Goal: Task Accomplishment & Management: Manage account settings

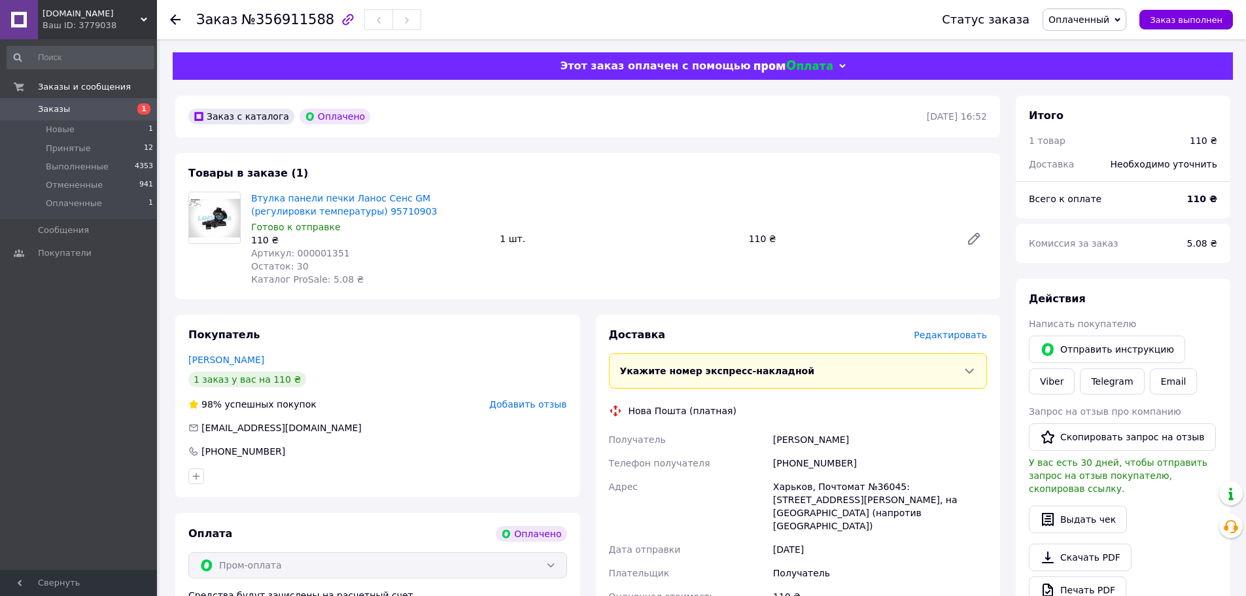
click at [1097, 21] on span "Оплаченный" at bounding box center [1079, 19] width 61 height 10
click at [1096, 40] on li "Принят" at bounding box center [1085, 46] width 82 height 20
drag, startPoint x: 847, startPoint y: 459, endPoint x: 786, endPoint y: 460, distance: 60.9
click at [786, 460] on div "[PHONE_NUMBER]" at bounding box center [880, 463] width 219 height 24
copy div "80979843112"
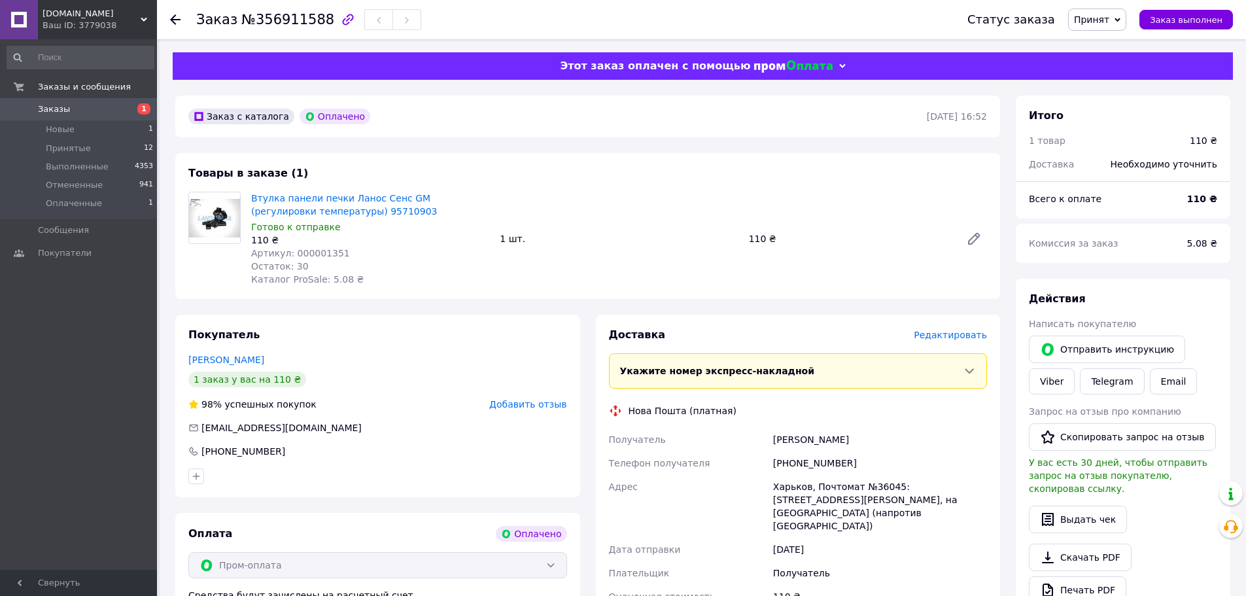
click at [281, 22] on span "№356911588" at bounding box center [287, 20] width 93 height 16
drag, startPoint x: 281, startPoint y: 22, endPoint x: 251, endPoint y: 0, distance: 37.4
click at [280, 22] on span "№356911588" at bounding box center [287, 20] width 93 height 16
copy span "356911588"
drag, startPoint x: 866, startPoint y: 442, endPoint x: 635, endPoint y: 341, distance: 252.8
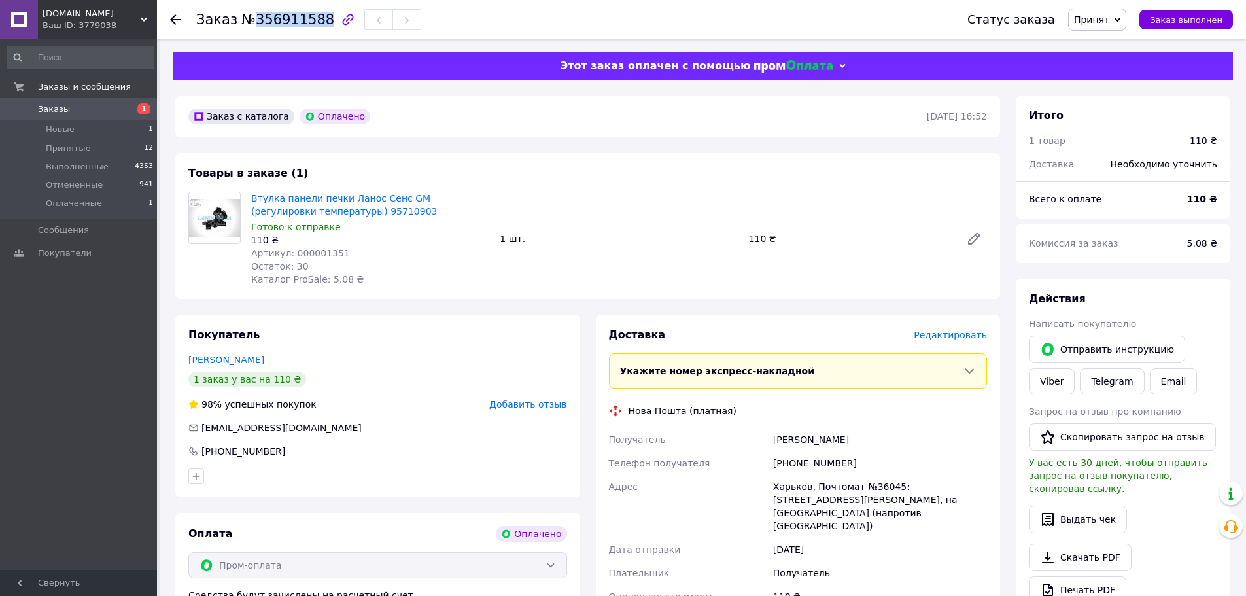
click at [748, 440] on div "Получатель [PERSON_NAME] Телефон получателя [PHONE_NUMBER] [PERSON_NAME], Почто…" at bounding box center [798, 518] width 384 height 181
copy div "Получатель [PERSON_NAME]"
click at [136, 129] on li "Новые 1" at bounding box center [80, 129] width 161 height 18
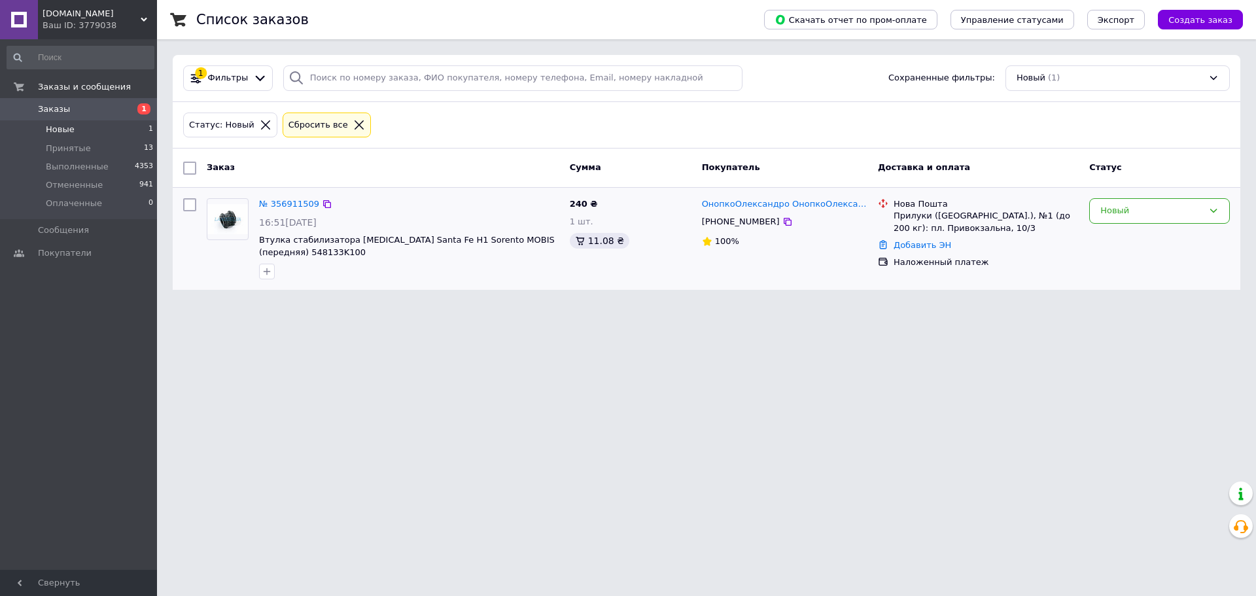
click at [748, 224] on div "[PHONE_NUMBER]" at bounding box center [740, 221] width 83 height 17
copy div "380999499384"
